Goal: Ask a question

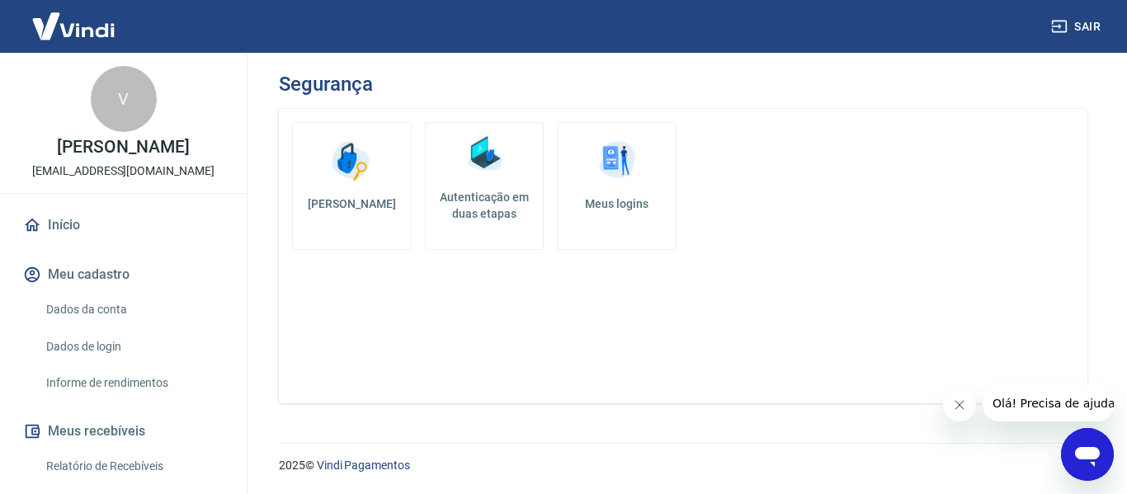
click at [1087, 457] on icon "Abrir janela de mensagens" at bounding box center [1087, 457] width 25 height 20
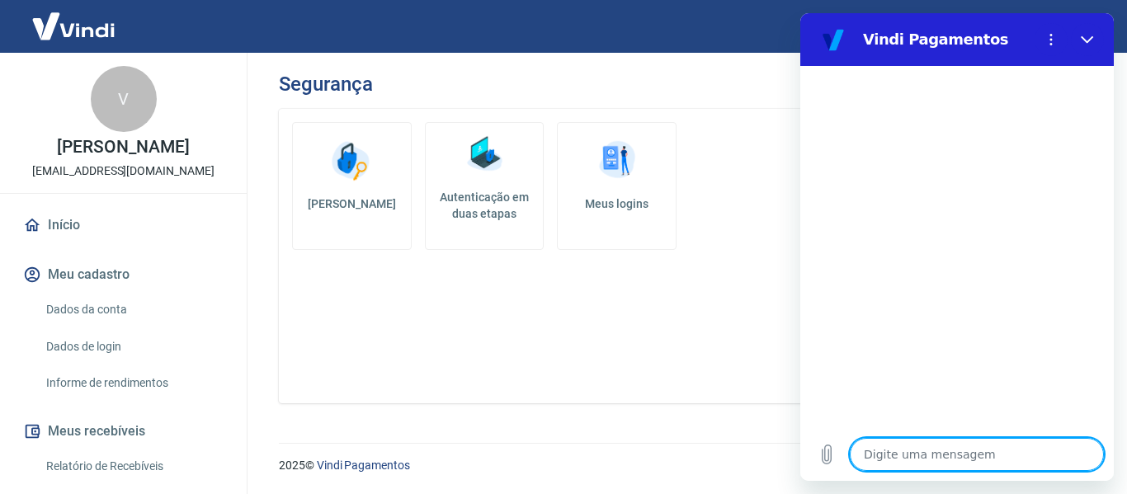
click at [951, 440] on textarea at bounding box center [976, 454] width 254 height 33
type textarea "o"
type textarea "x"
type textarea "ol"
type textarea "x"
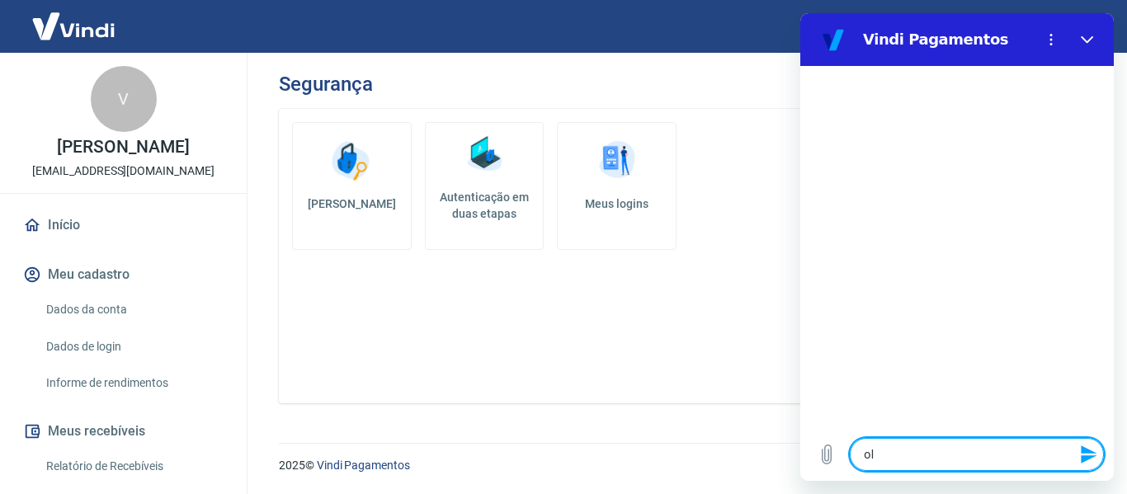
type textarea "olá"
type textarea "x"
type textarea "olá"
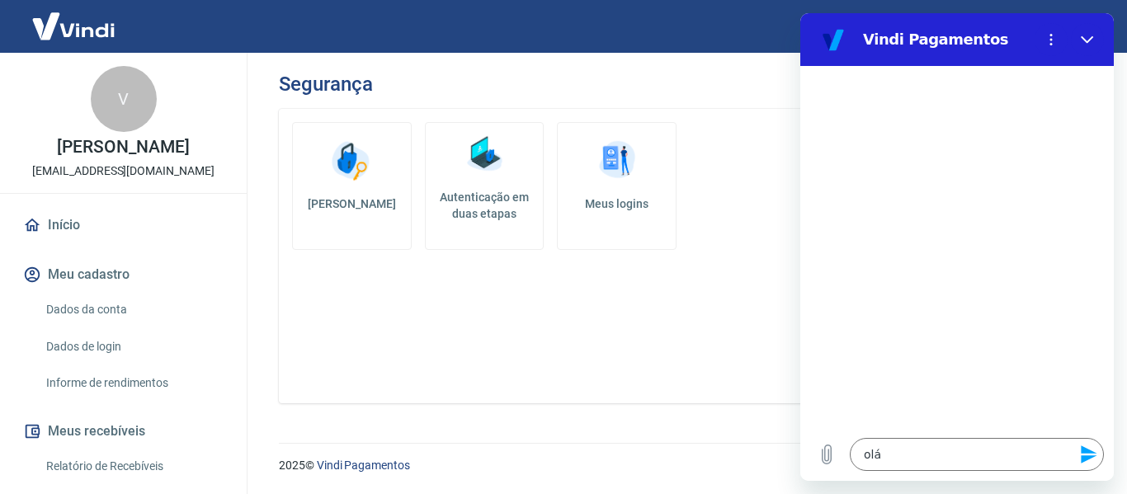
click at [1082, 461] on icon "Enviar mensagem" at bounding box center [1088, 454] width 16 height 18
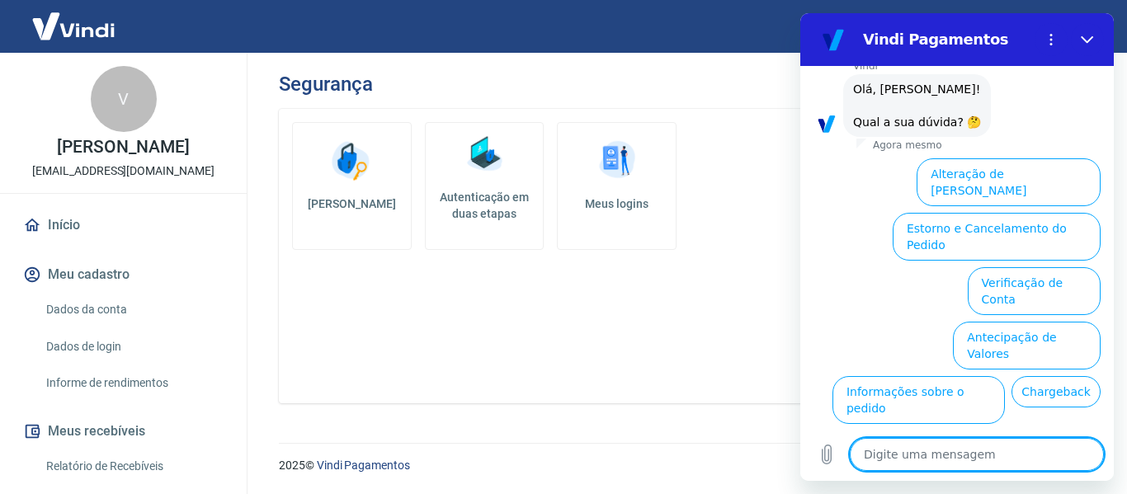
type textarea "x"
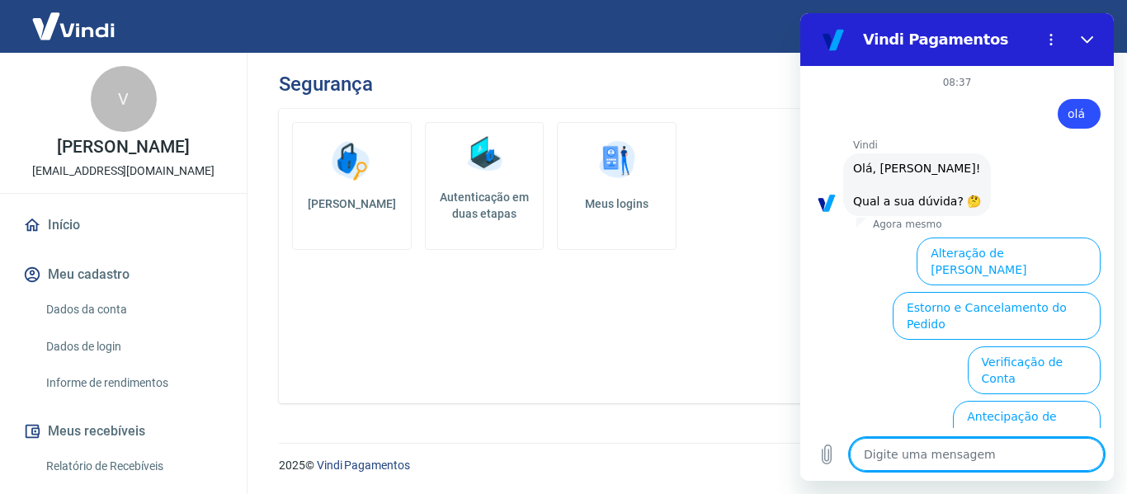
scroll to position [165, 0]
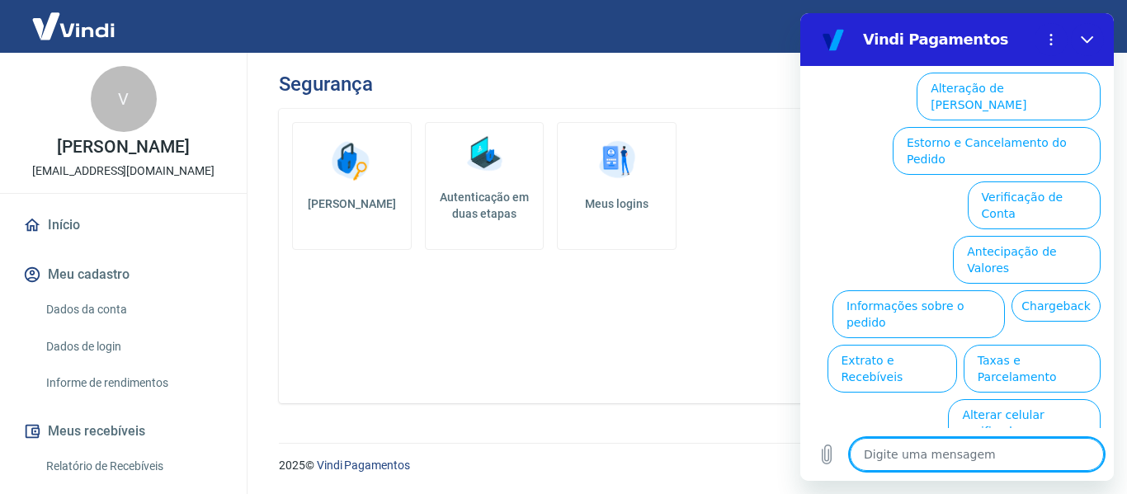
type textarea "f"
type textarea "x"
type textarea "fl"
type textarea "x"
type textarea "f"
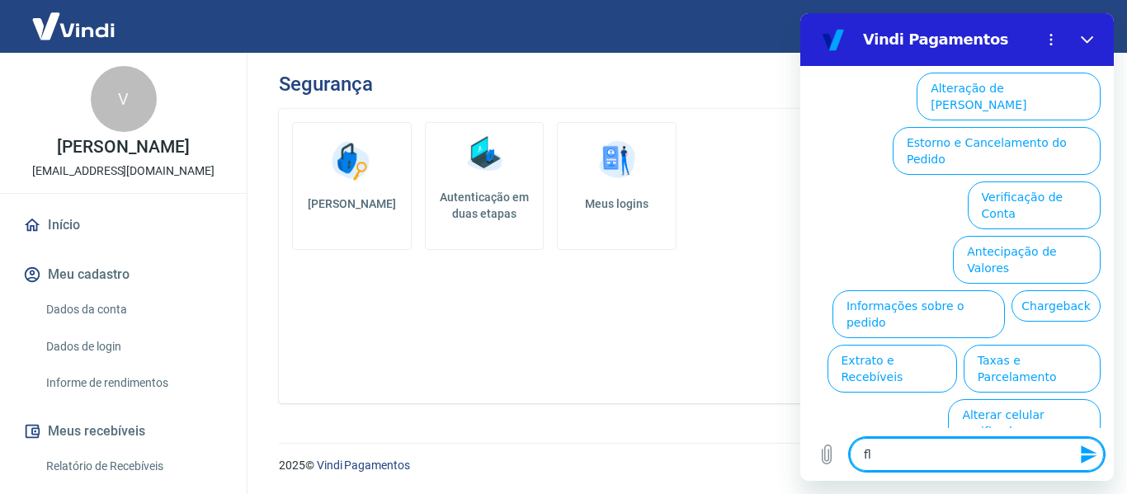
type textarea "x"
type textarea "fa"
type textarea "x"
type textarea "fal"
type textarea "x"
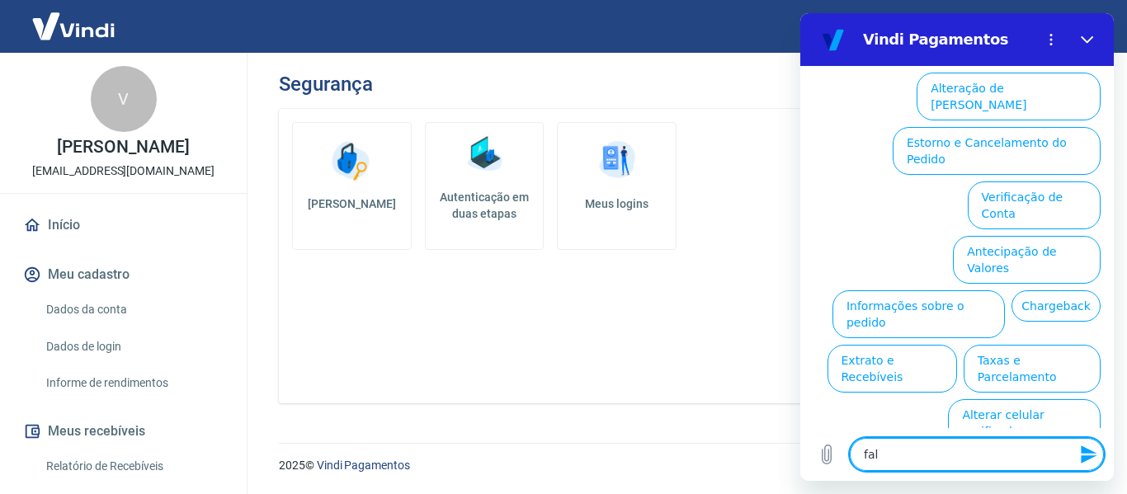
type textarea "fala"
type textarea "x"
type textarea "falar"
type textarea "x"
type textarea "falar"
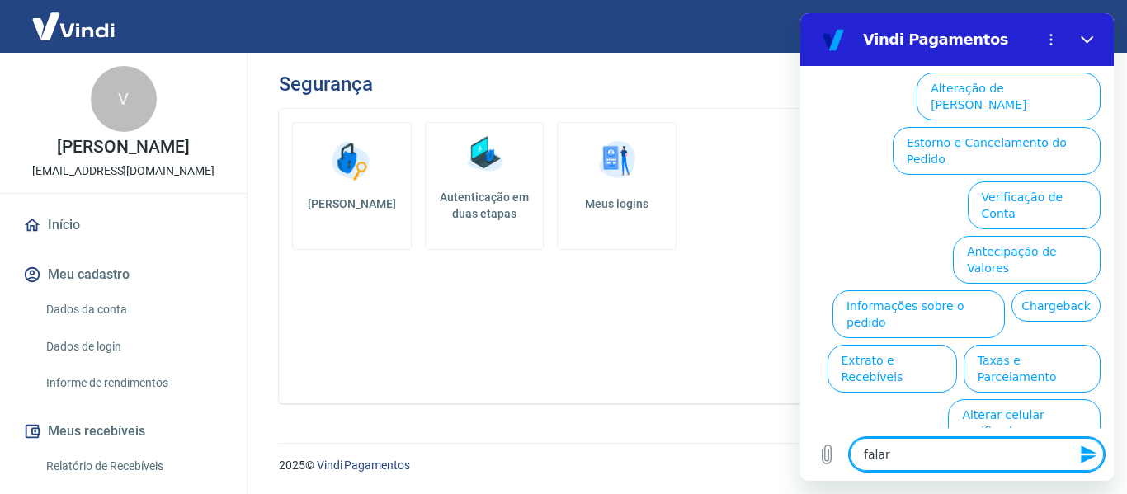
type textarea "x"
type textarea "falar c"
type textarea "x"
type textarea "falar co"
type textarea "x"
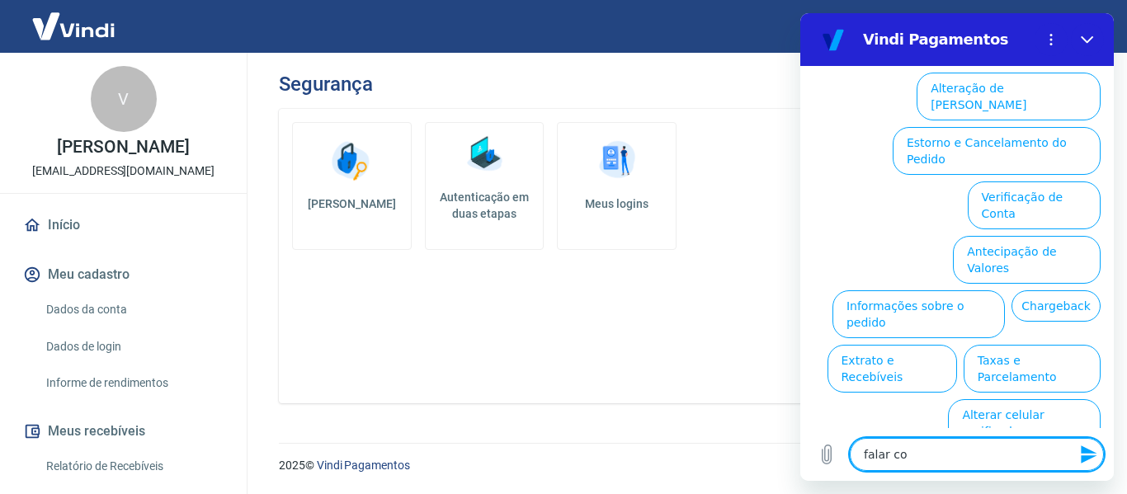
type textarea "falar com"
type textarea "x"
type textarea "falar com"
type textarea "x"
type textarea "falar com a"
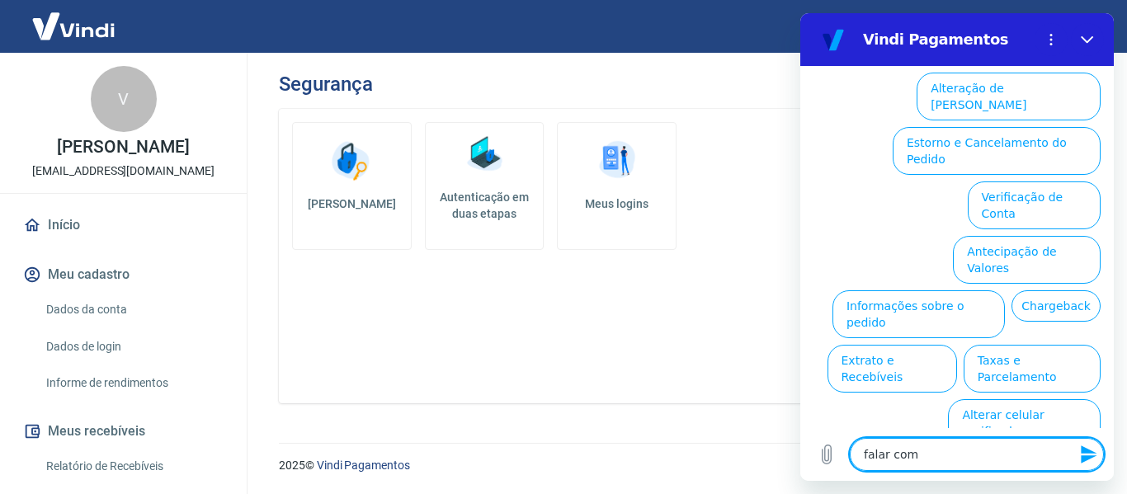
type textarea "x"
type textarea "falar com at"
type textarea "x"
type textarea "falar com ate"
type textarea "x"
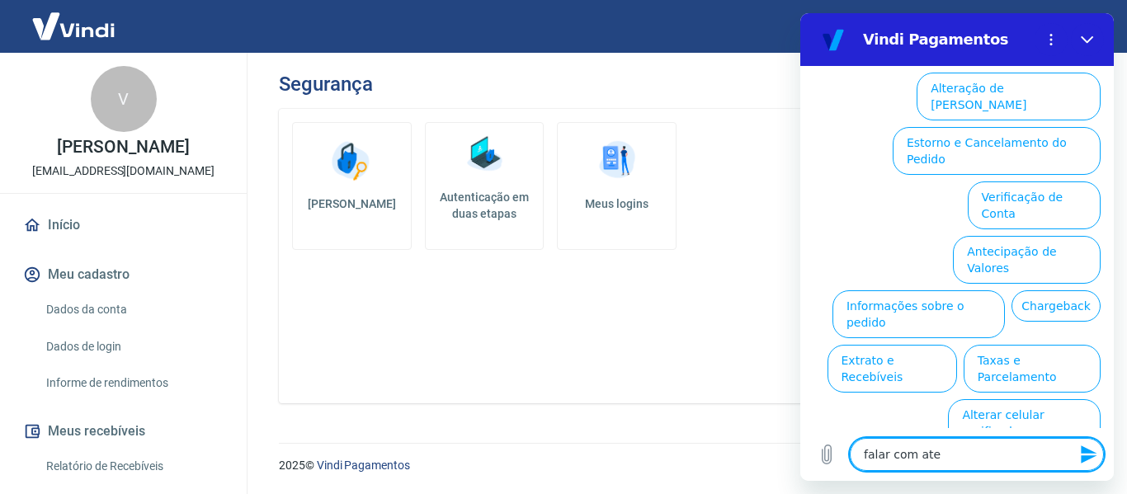
type textarea "falar com [GEOGRAPHIC_DATA]"
type textarea "x"
type textarea "falar com atend"
type textarea "x"
type textarea "falar com atende"
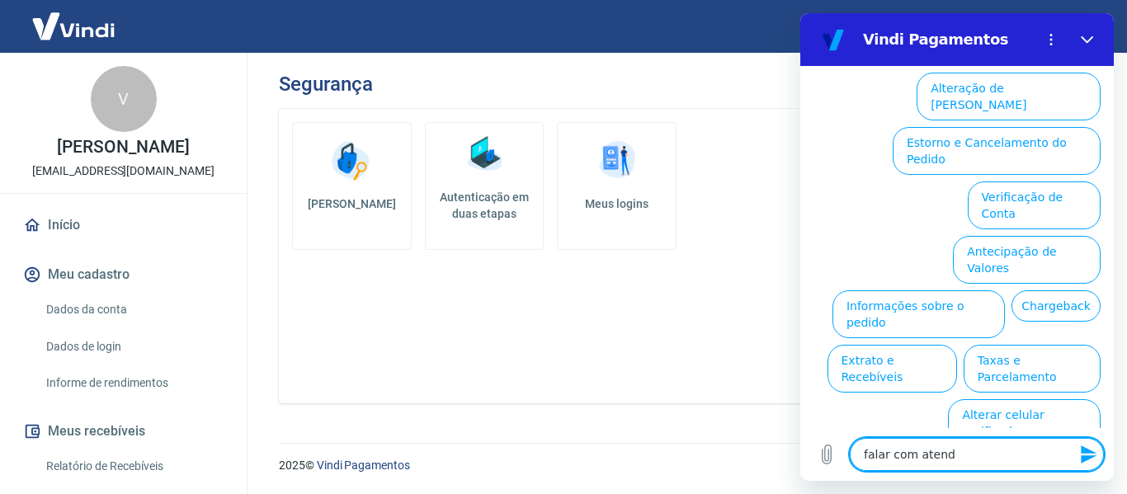
type textarea "x"
type textarea "falar com atenden"
type textarea "x"
type textarea "falar com atendent"
type textarea "x"
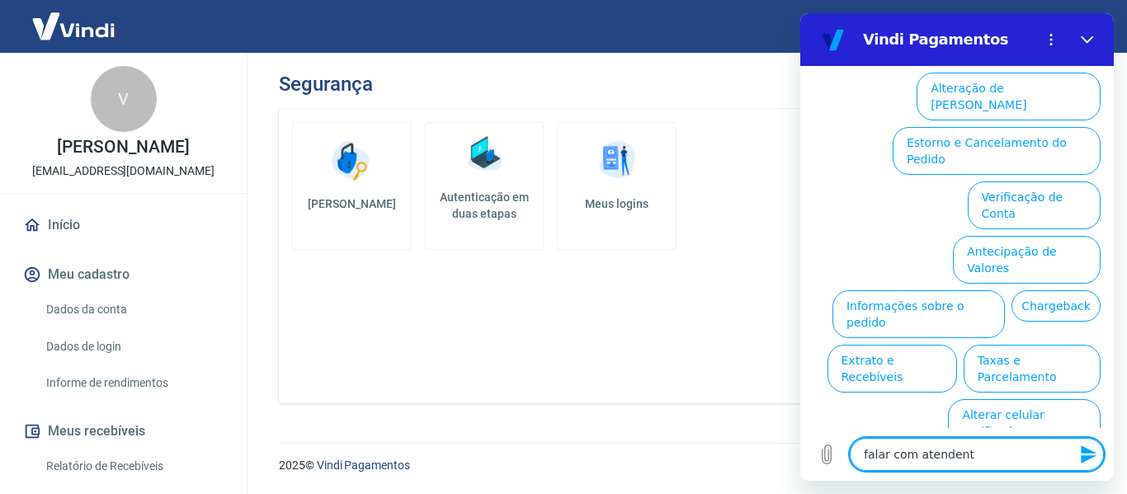
type textarea "falar com atendente"
type textarea "x"
type textarea "falar com atendente"
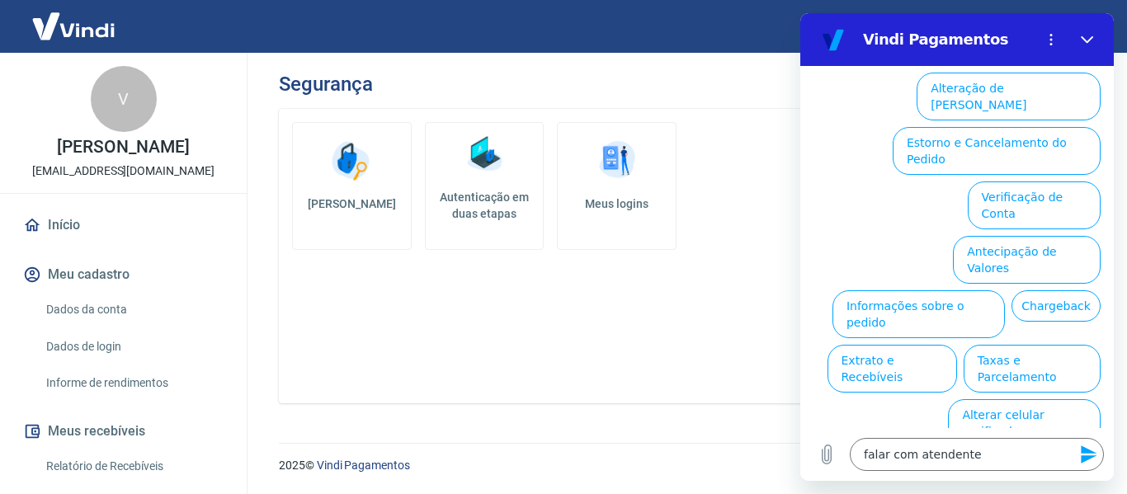
click at [1075, 462] on button "Enviar mensagem" at bounding box center [1086, 454] width 33 height 33
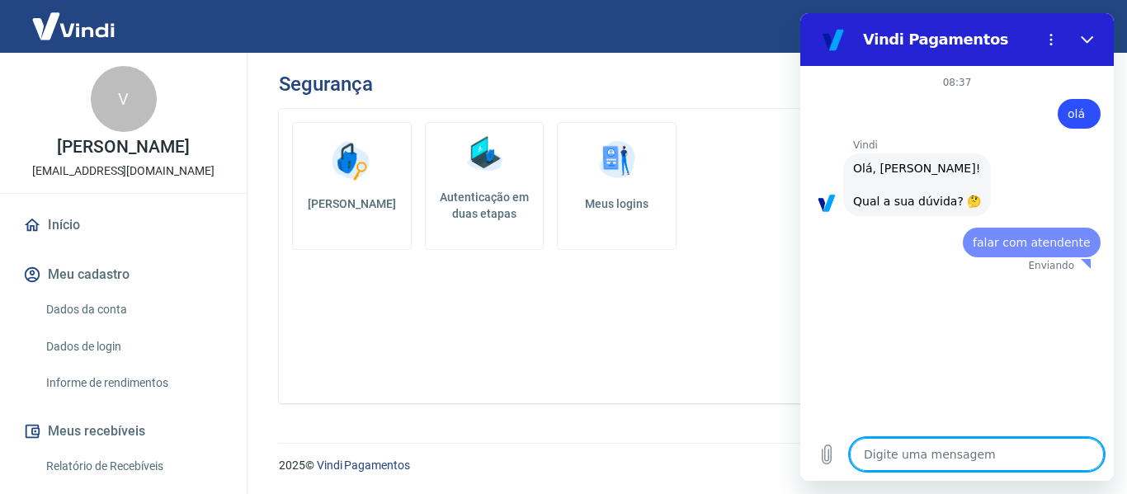
scroll to position [0, 0]
type textarea "x"
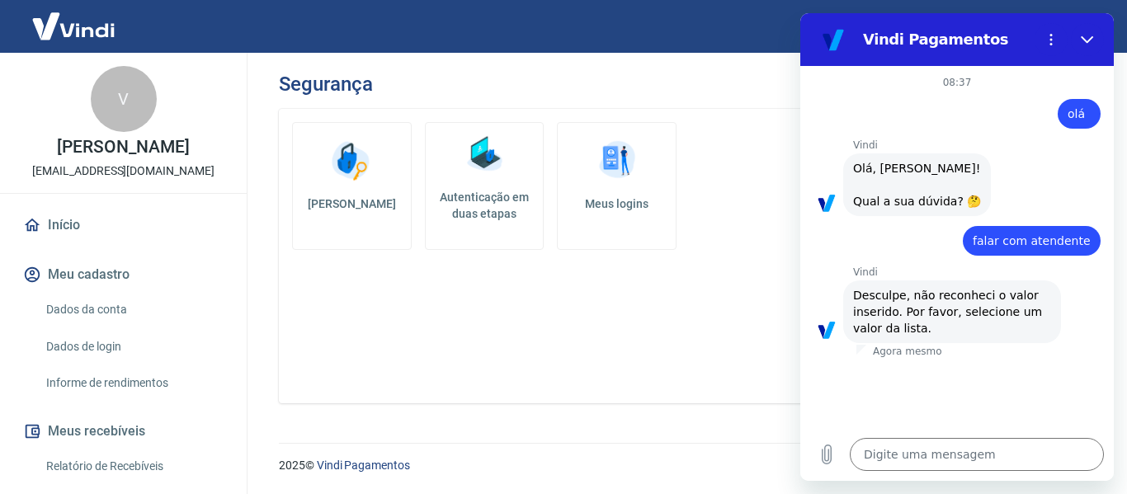
click at [1000, 91] on div "diz: olá" at bounding box center [950, 109] width 300 height 40
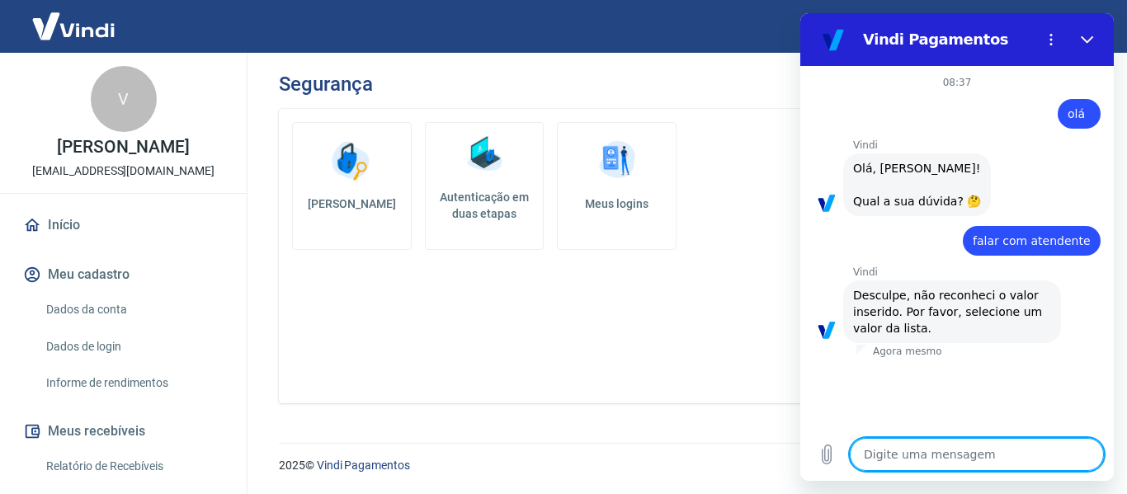
click at [962, 469] on textarea at bounding box center [976, 454] width 254 height 33
type textarea "c"
type textarea "x"
type textarea "co"
type textarea "x"
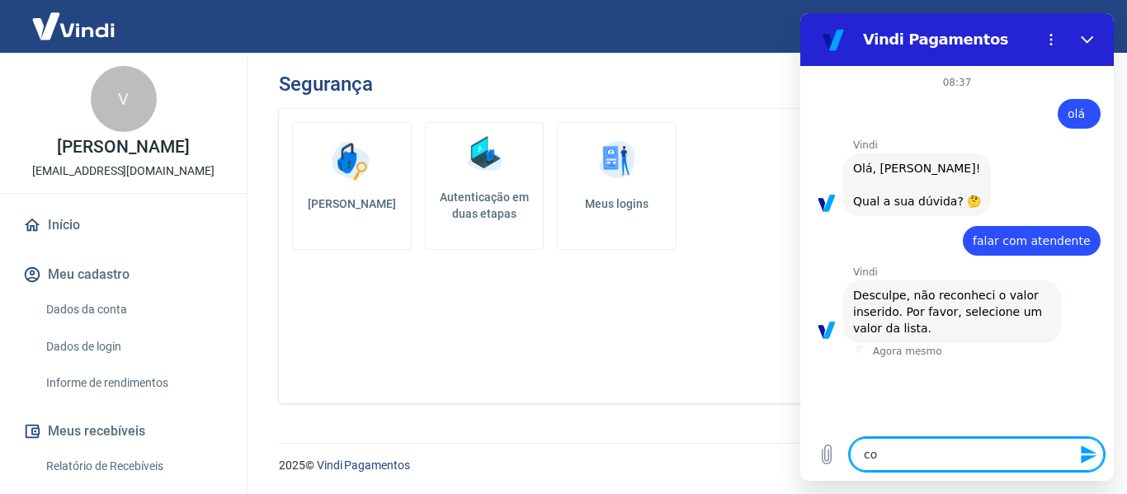
type textarea "con"
type textarea "x"
type textarea "conf"
type textarea "x"
type textarea "confi"
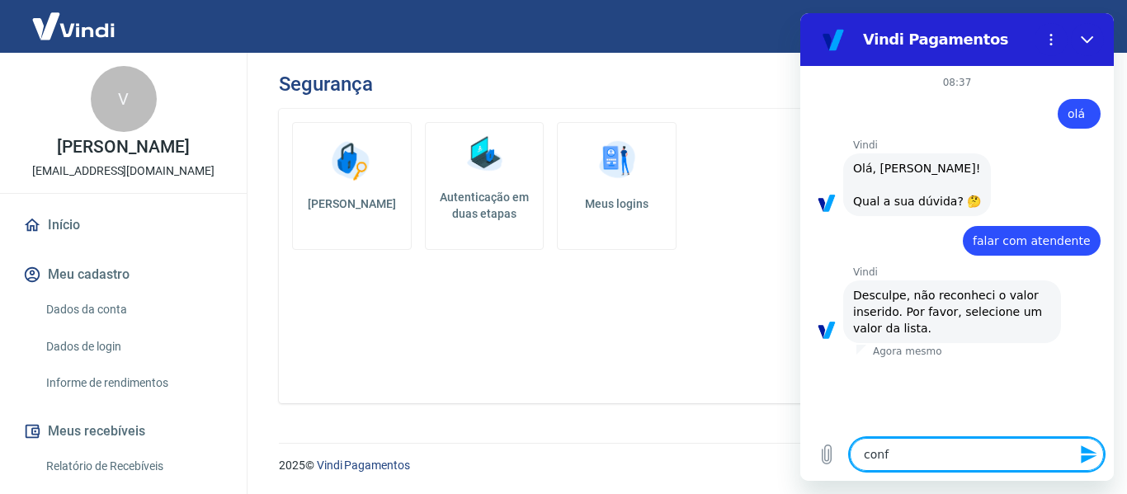
type textarea "x"
type textarea "config"
type textarea "x"
type textarea "configu"
type textarea "x"
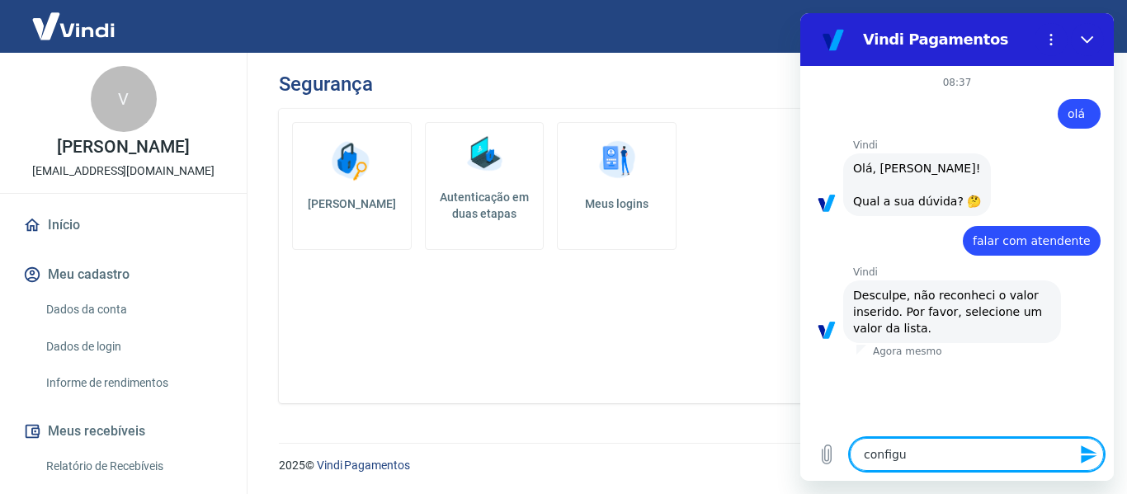
type textarea "configur"
type textarea "x"
type textarea "configura"
type textarea "x"
type textarea "configuraç"
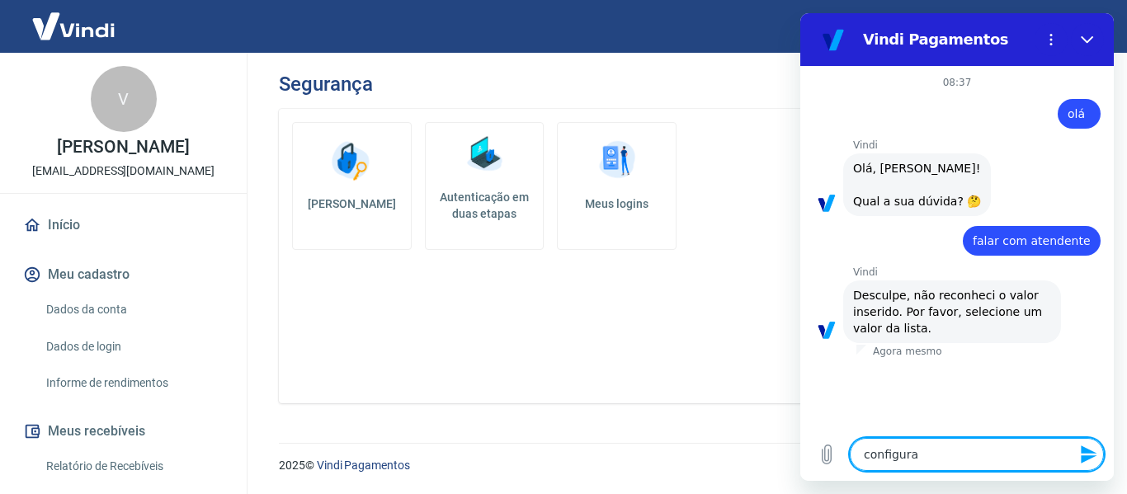
type textarea "x"
type textarea "configuraçã"
type textarea "x"
type textarea "configuração"
type textarea "x"
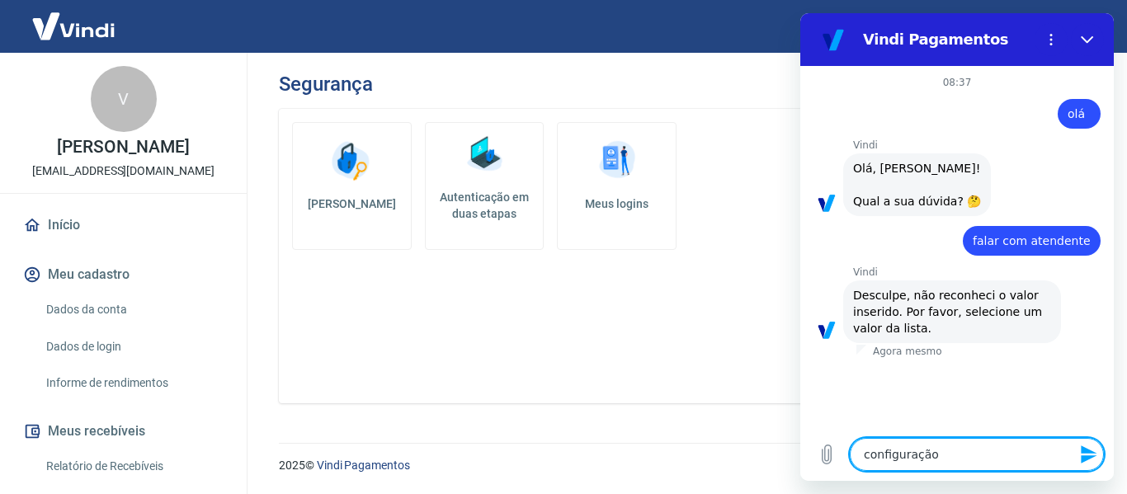
type textarea "configuração"
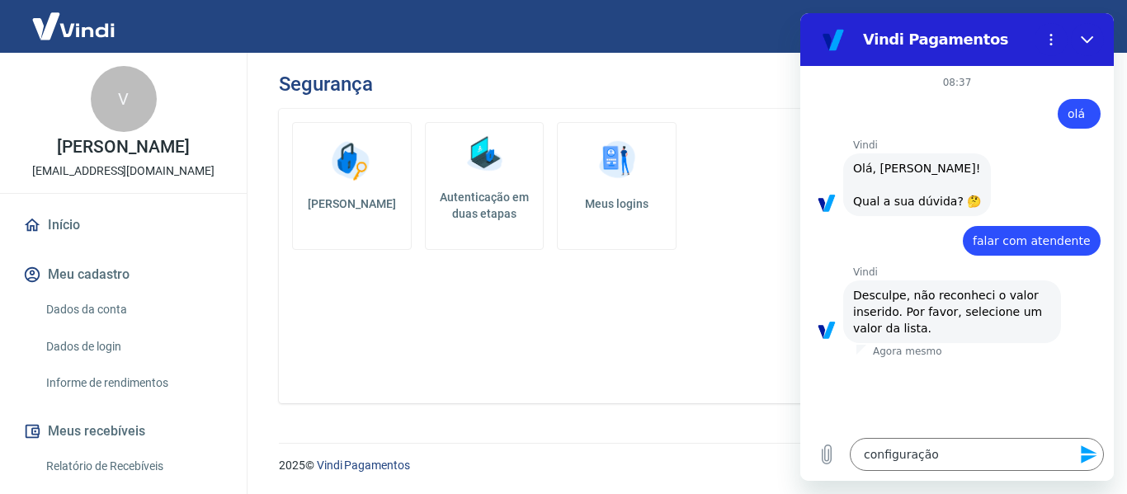
click at [1100, 456] on button "Enviar mensagem" at bounding box center [1086, 454] width 33 height 33
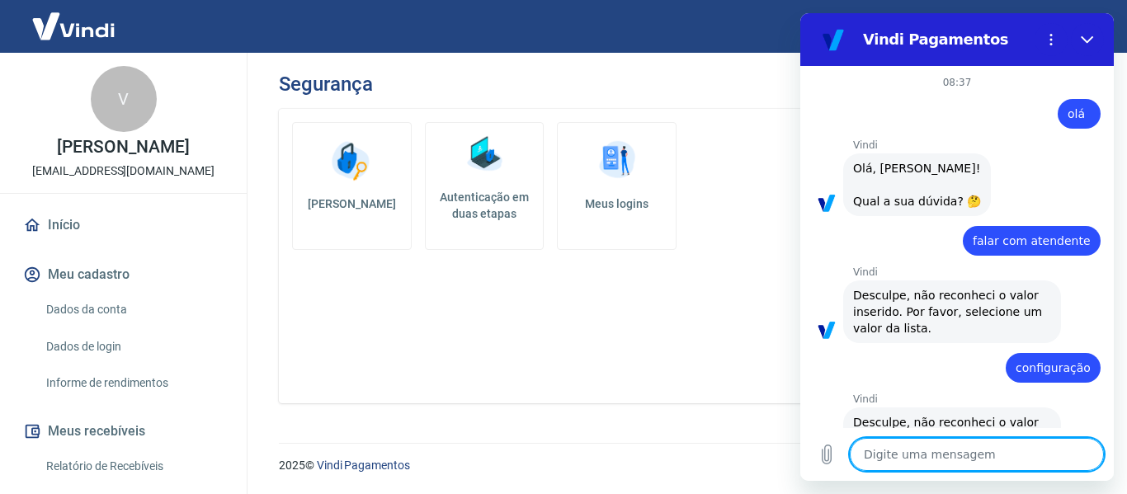
scroll to position [78, 0]
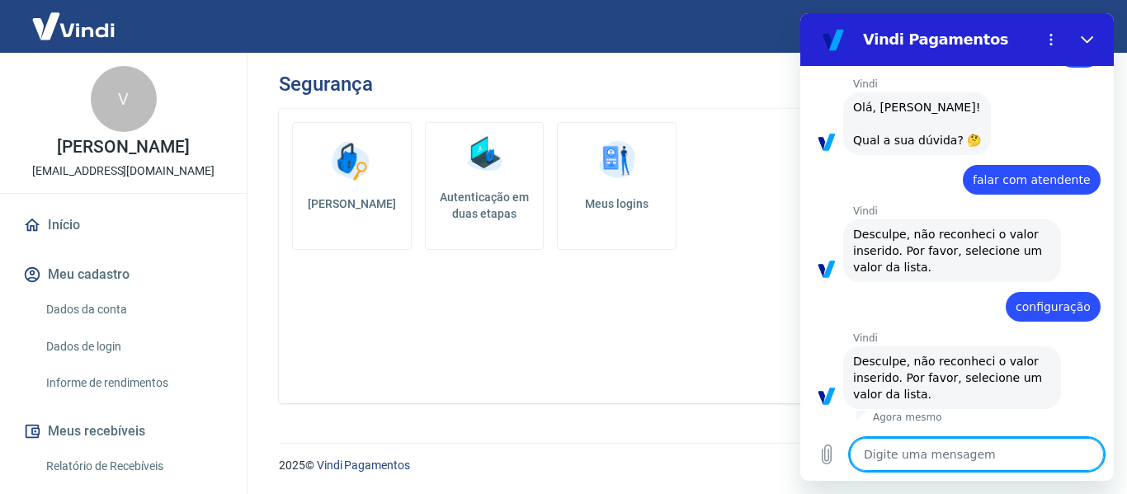
click at [994, 464] on textarea at bounding box center [976, 454] width 254 height 33
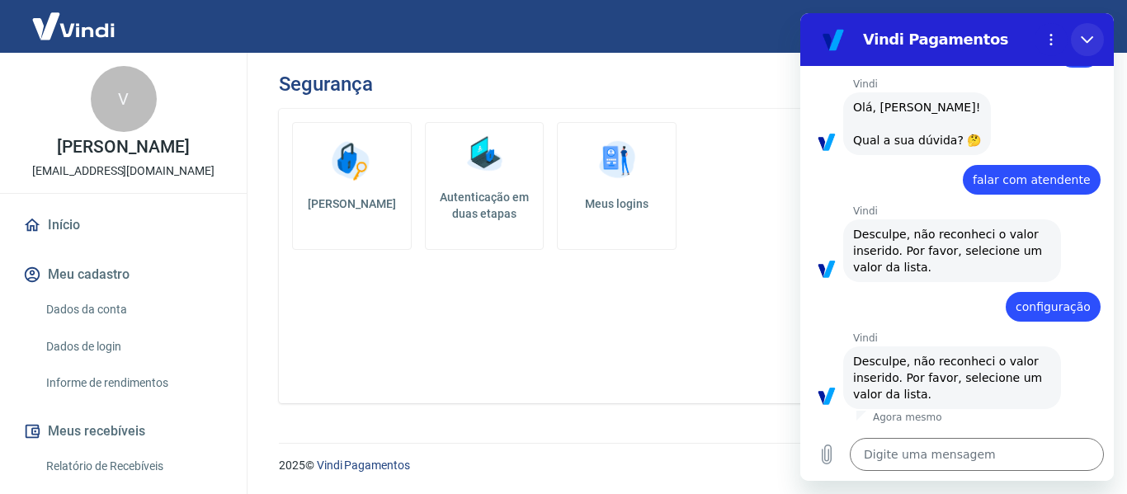
click at [1091, 41] on icon "Fechar" at bounding box center [1086, 39] width 13 height 13
type textarea "x"
